Goal: Unclear: Unclear

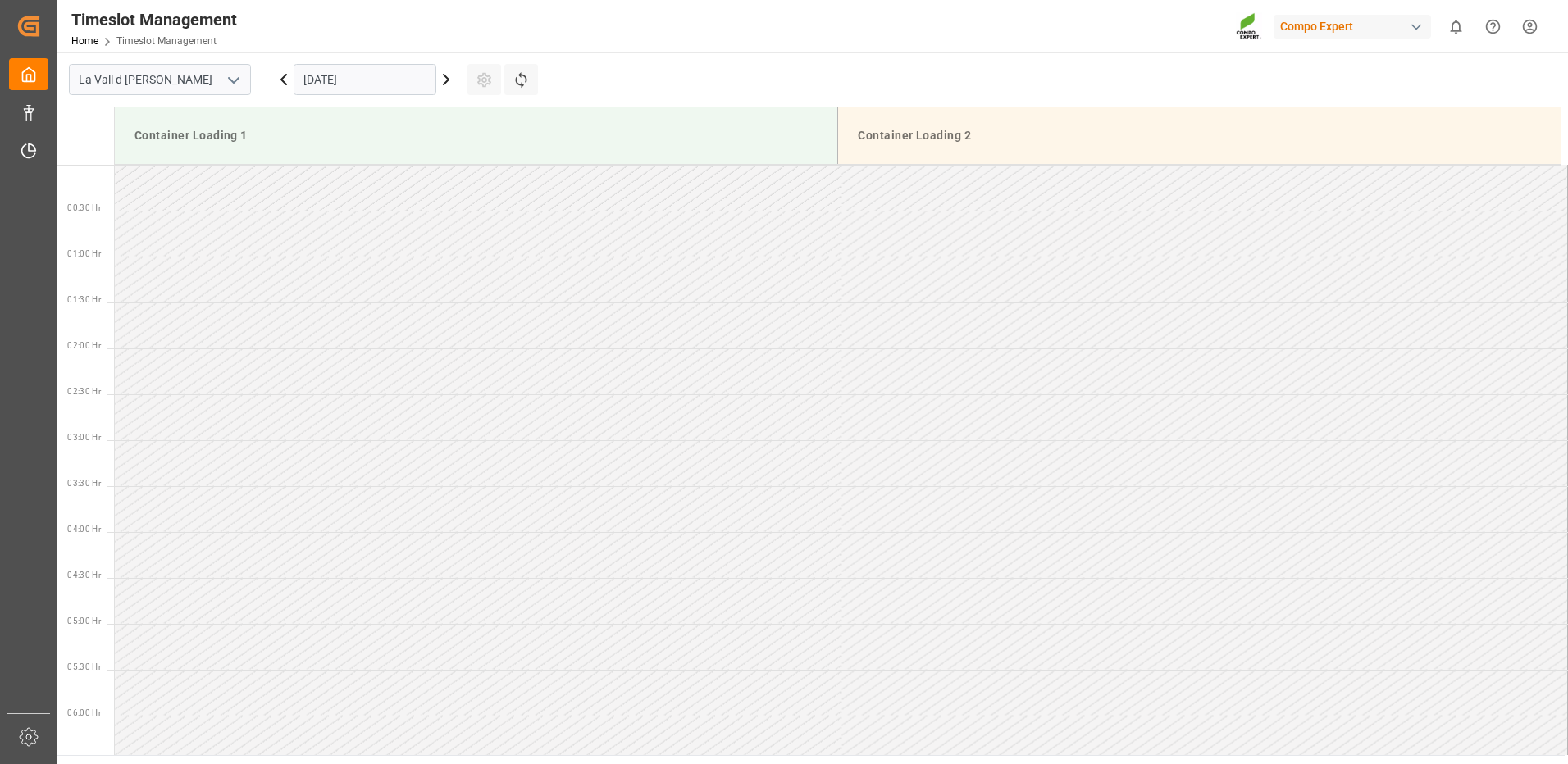
scroll to position [806, 0]
